Goal: Task Accomplishment & Management: Use online tool/utility

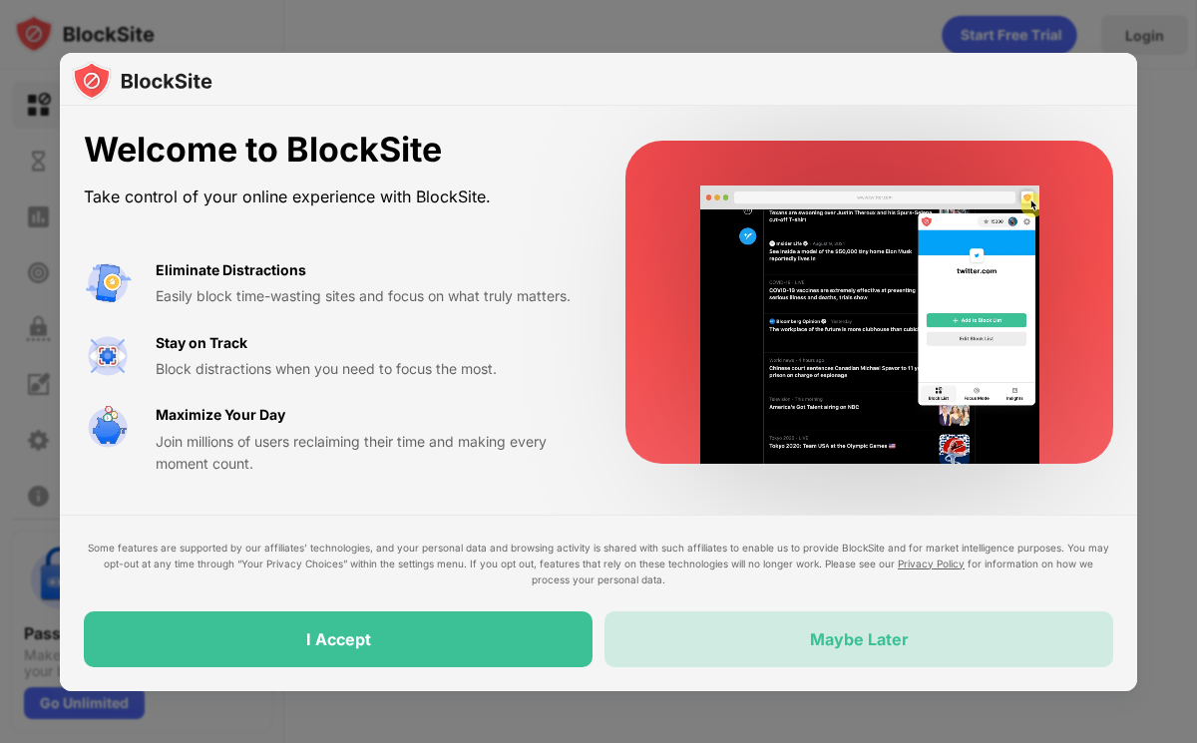
click at [822, 645] on div "Maybe Later" at bounding box center [859, 639] width 99 height 20
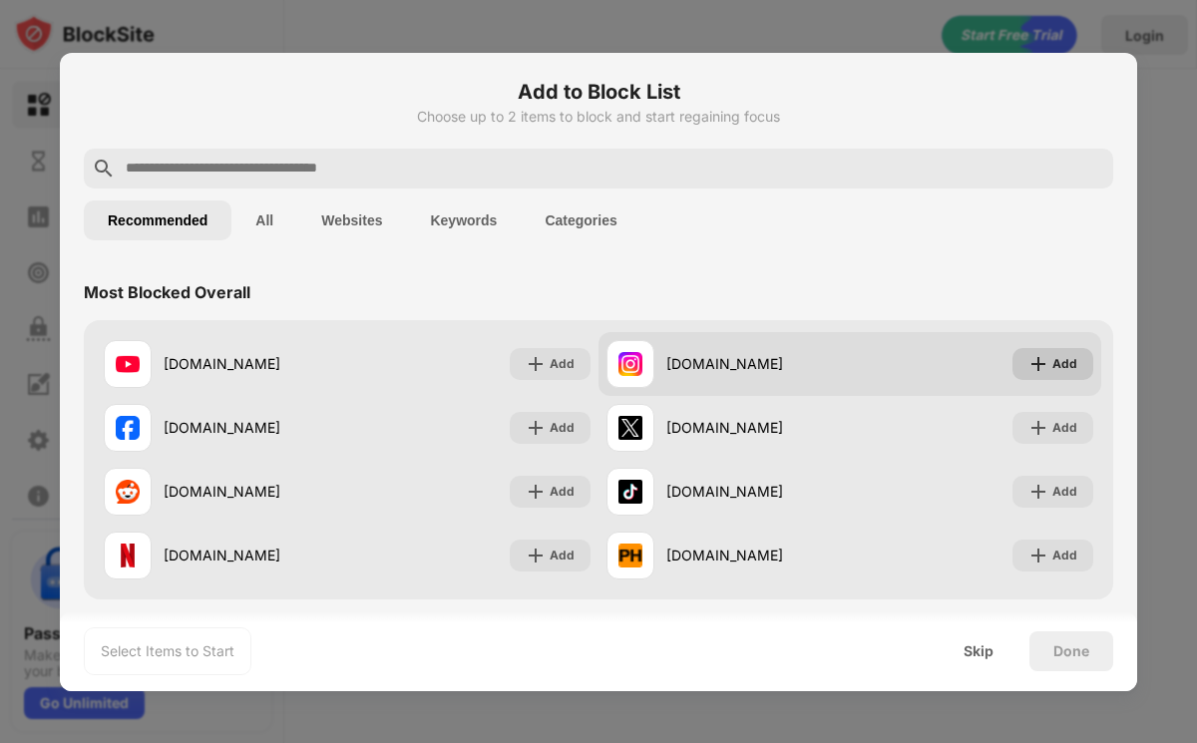
click at [1029, 363] on img at bounding box center [1038, 364] width 20 height 20
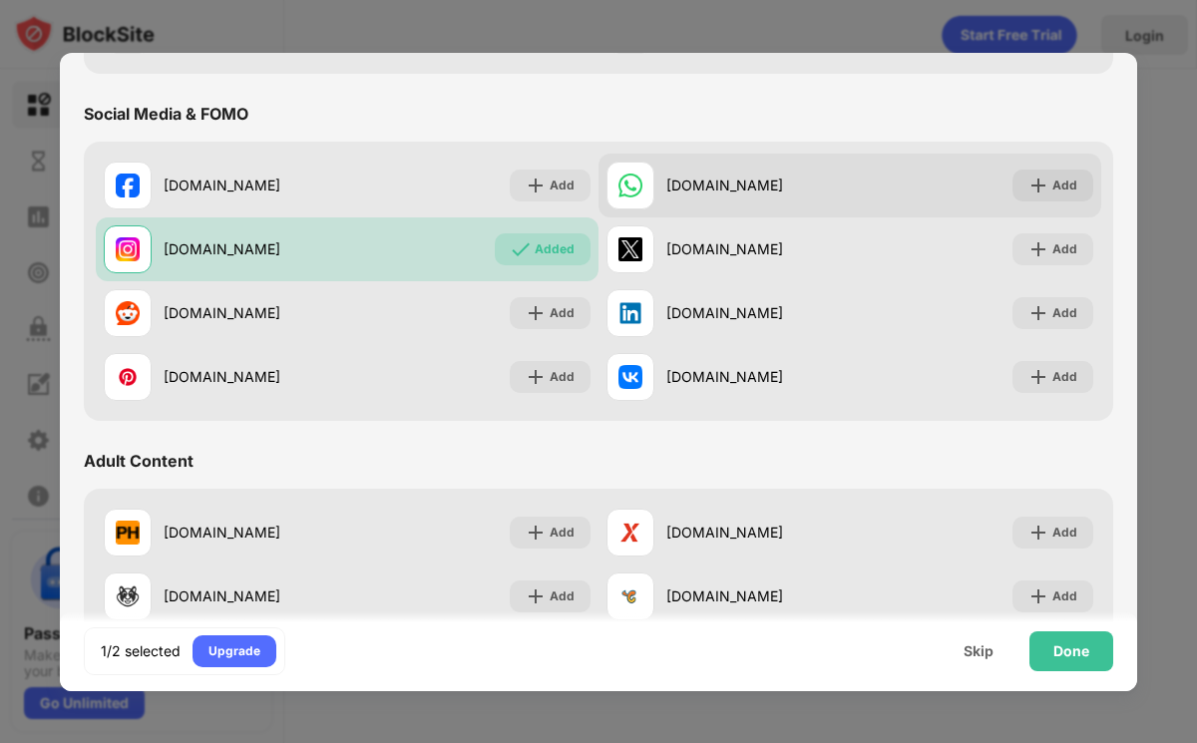
scroll to position [547, 0]
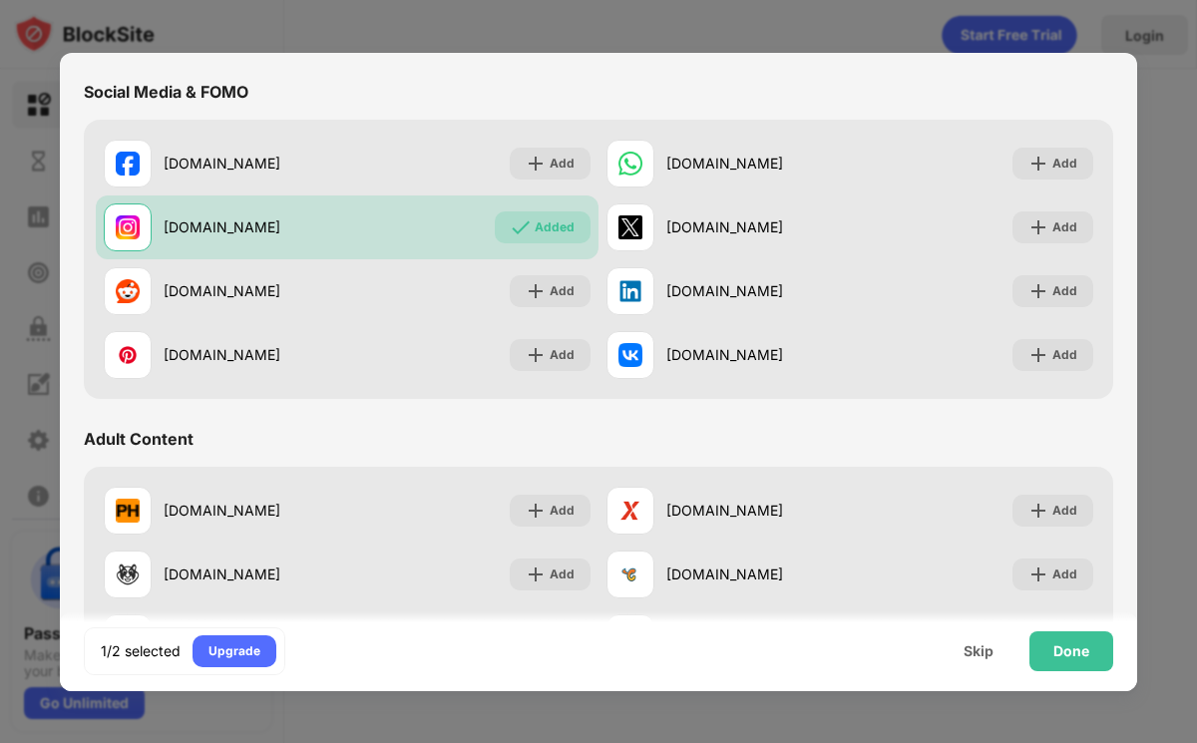
drag, startPoint x: 1054, startPoint y: 645, endPoint x: 750, endPoint y: 648, distance: 304.2
click at [750, 648] on div "1/2 selected Upgrade Skip Done" at bounding box center [598, 651] width 1077 height 80
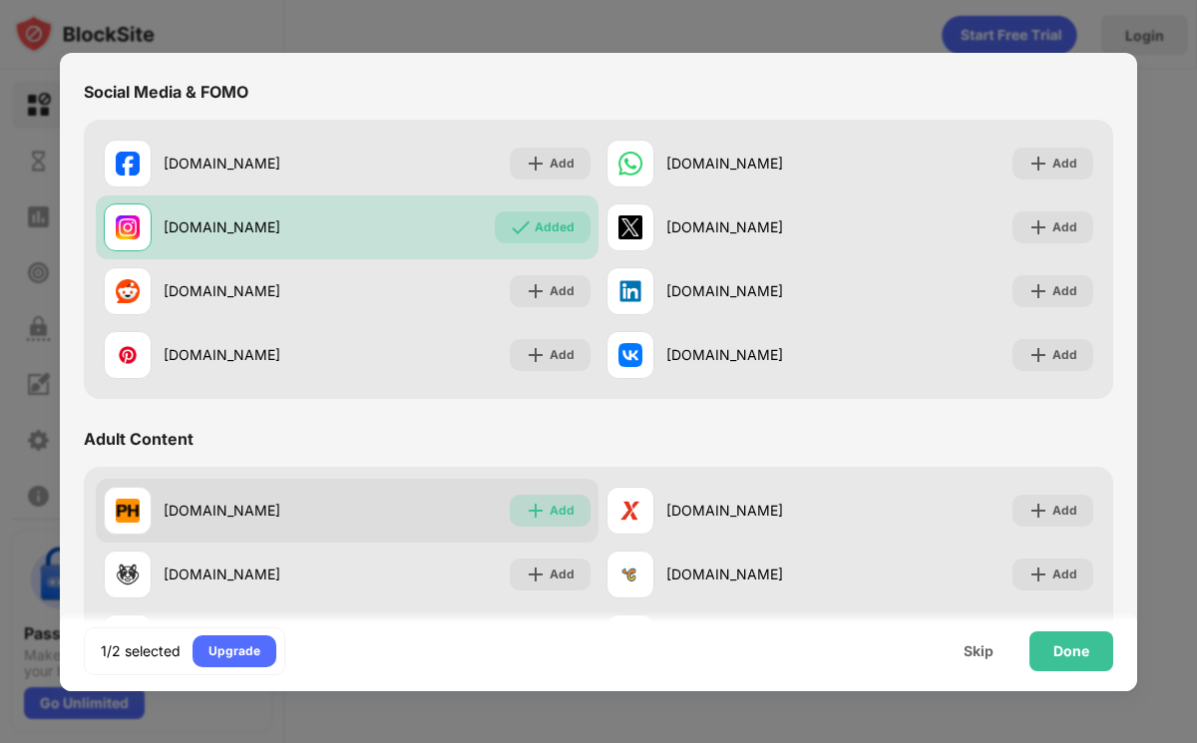
click at [578, 520] on div "Add" at bounding box center [550, 511] width 81 height 32
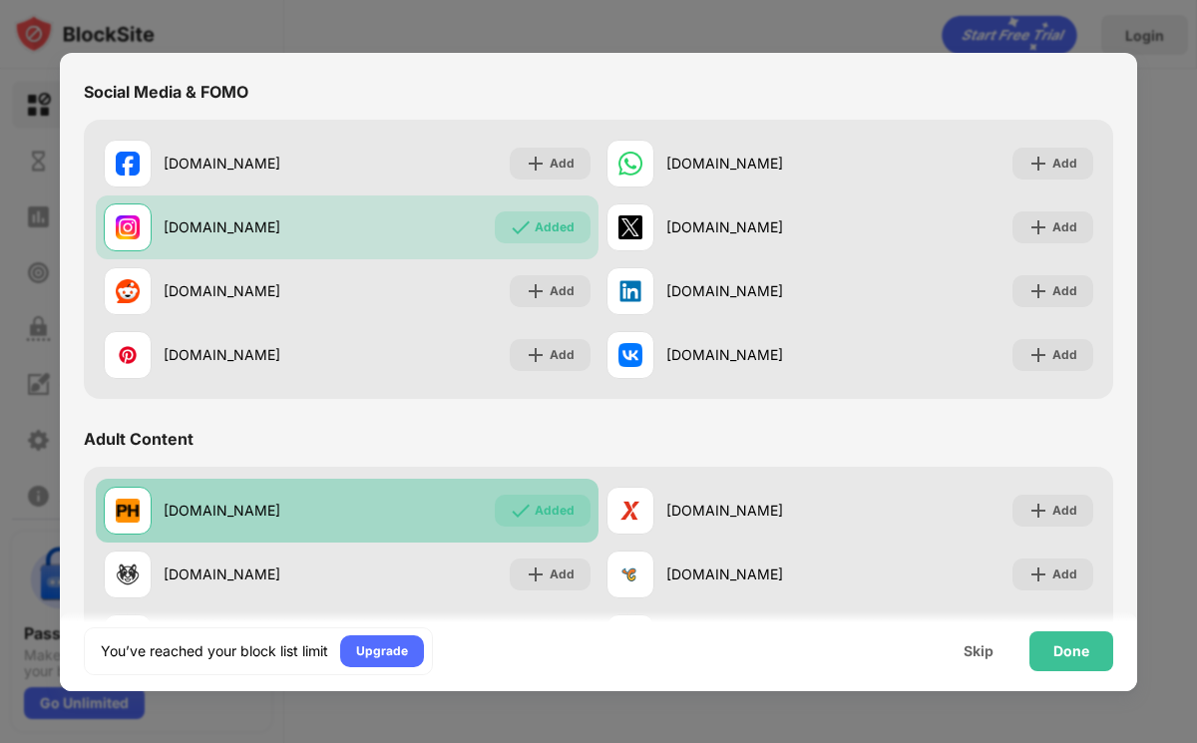
click at [570, 514] on div "Added" at bounding box center [543, 511] width 96 height 32
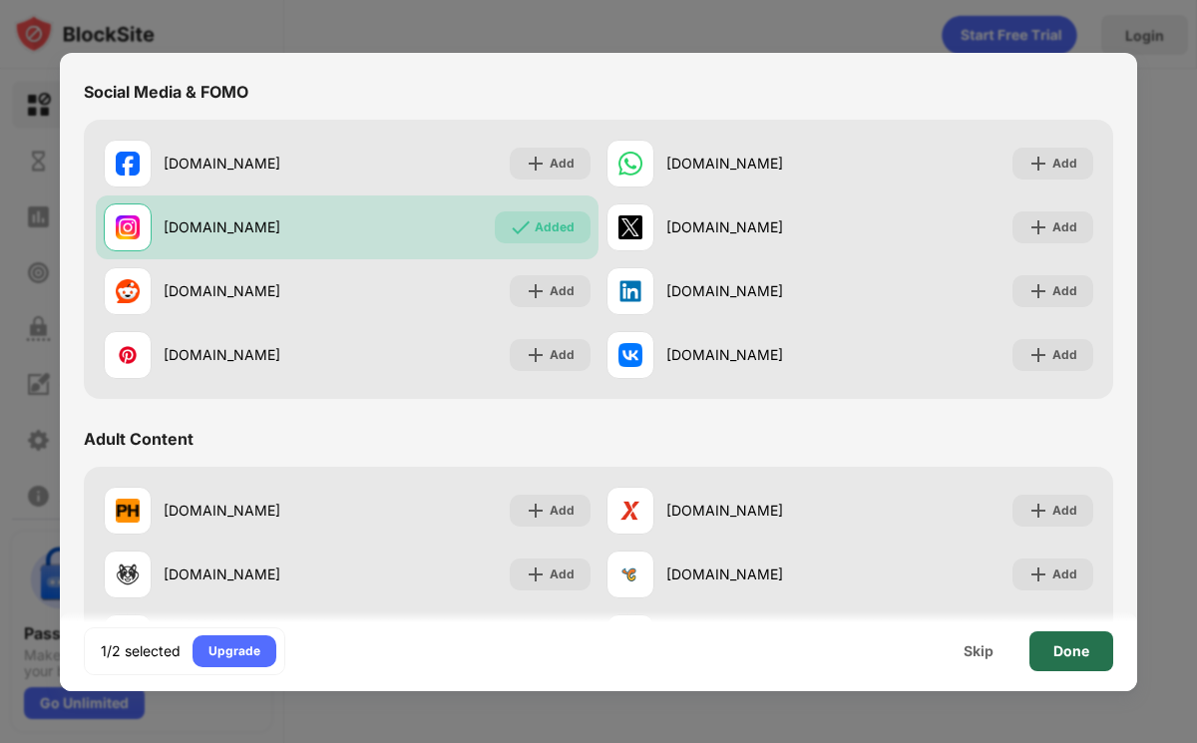
click at [1052, 652] on div "Done" at bounding box center [1071, 651] width 84 height 40
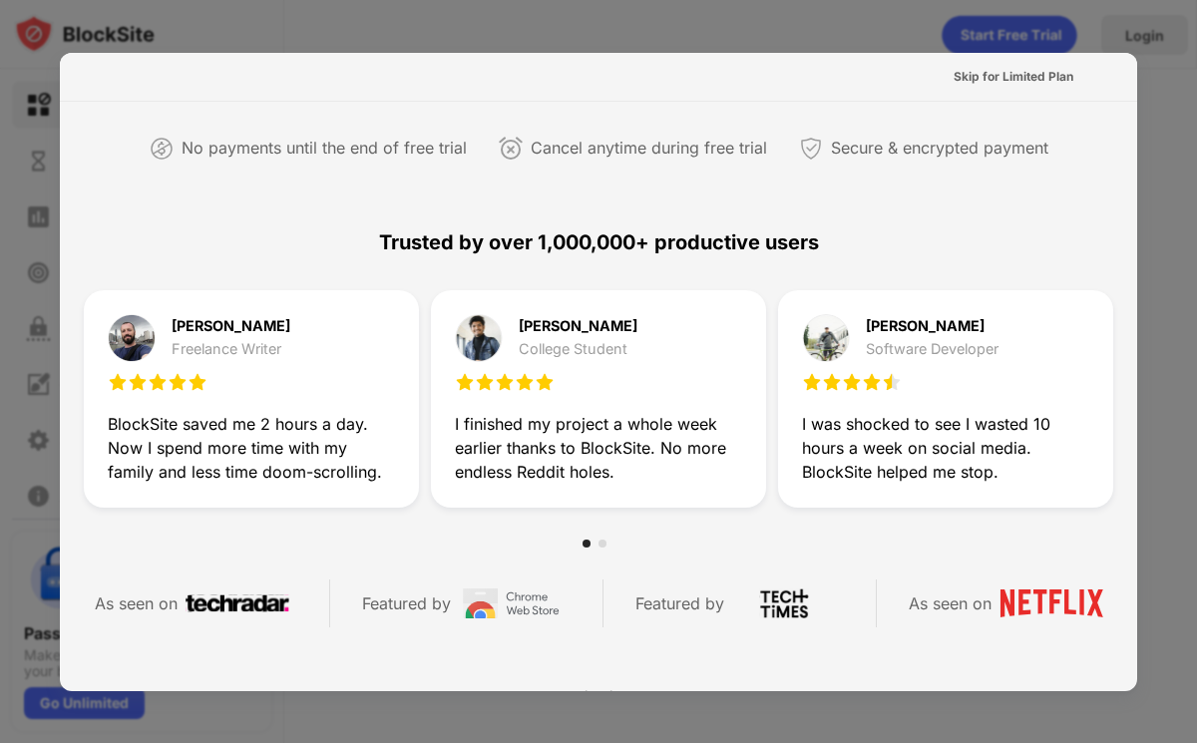
scroll to position [0, 0]
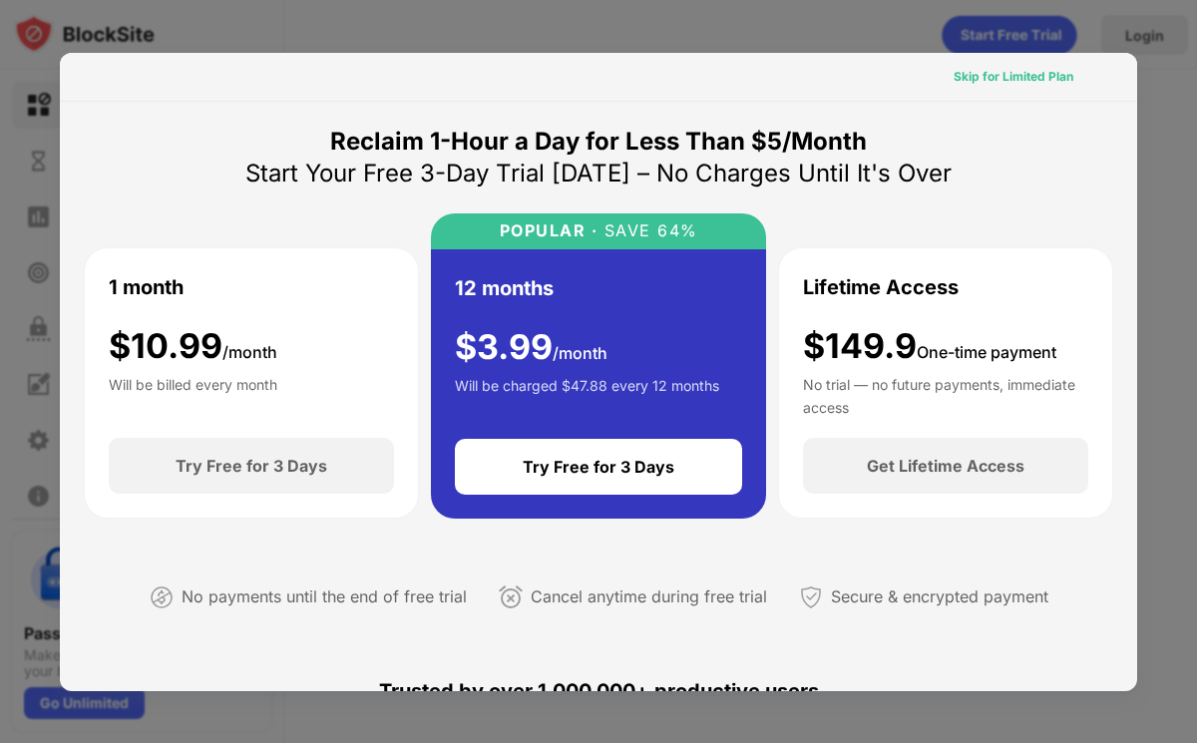
click at [993, 84] on div "Skip for Limited Plan" at bounding box center [1013, 77] width 120 height 20
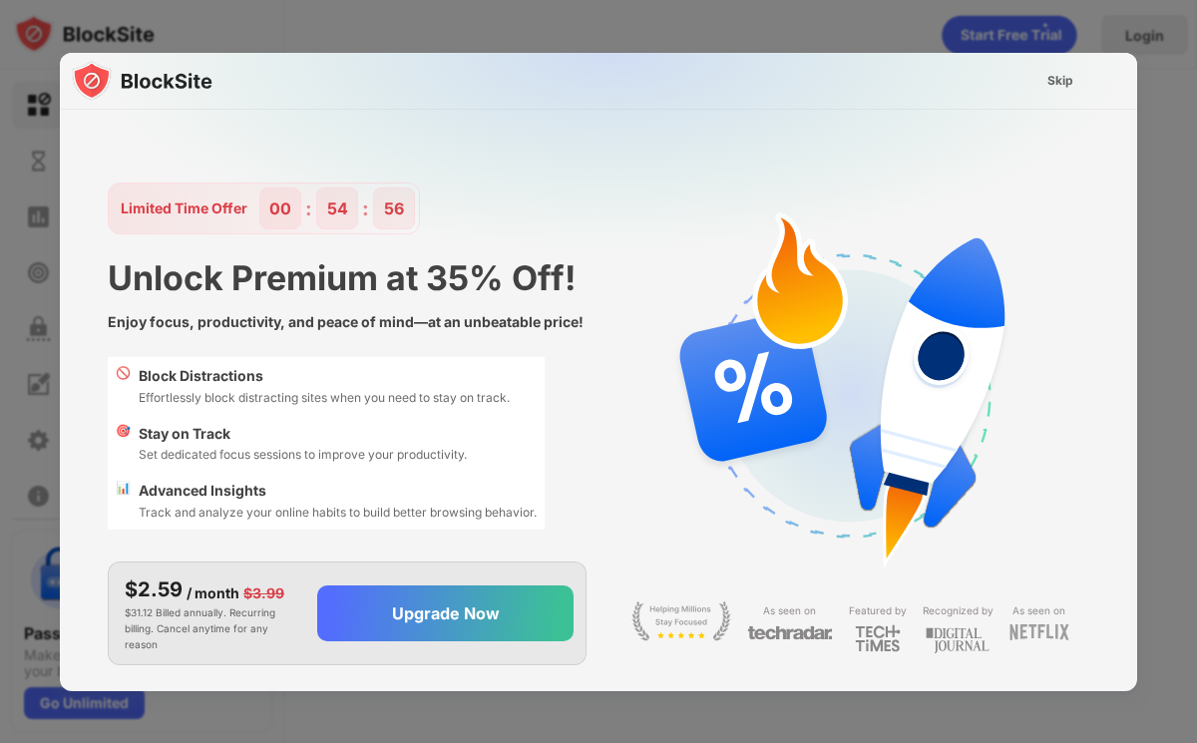
click at [1047, 80] on div "Skip" at bounding box center [1060, 81] width 26 height 20
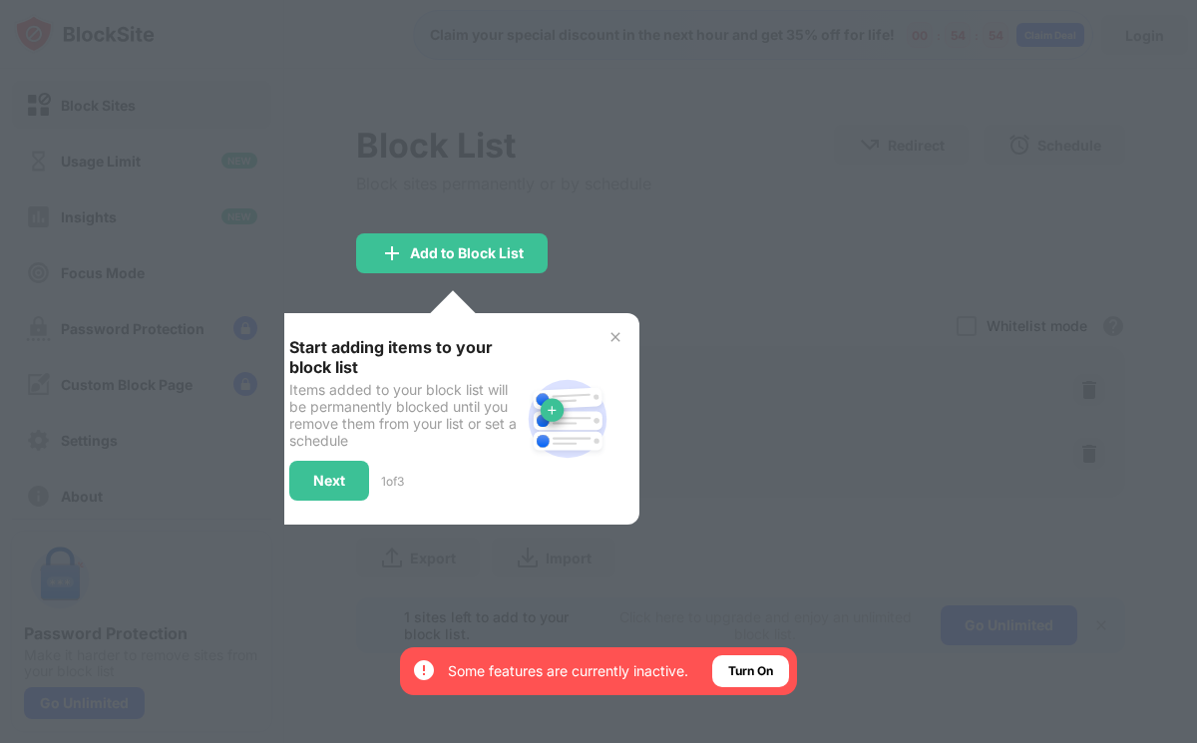
click at [618, 335] on img at bounding box center [615, 337] width 16 height 16
